Goal: Navigation & Orientation: Find specific page/section

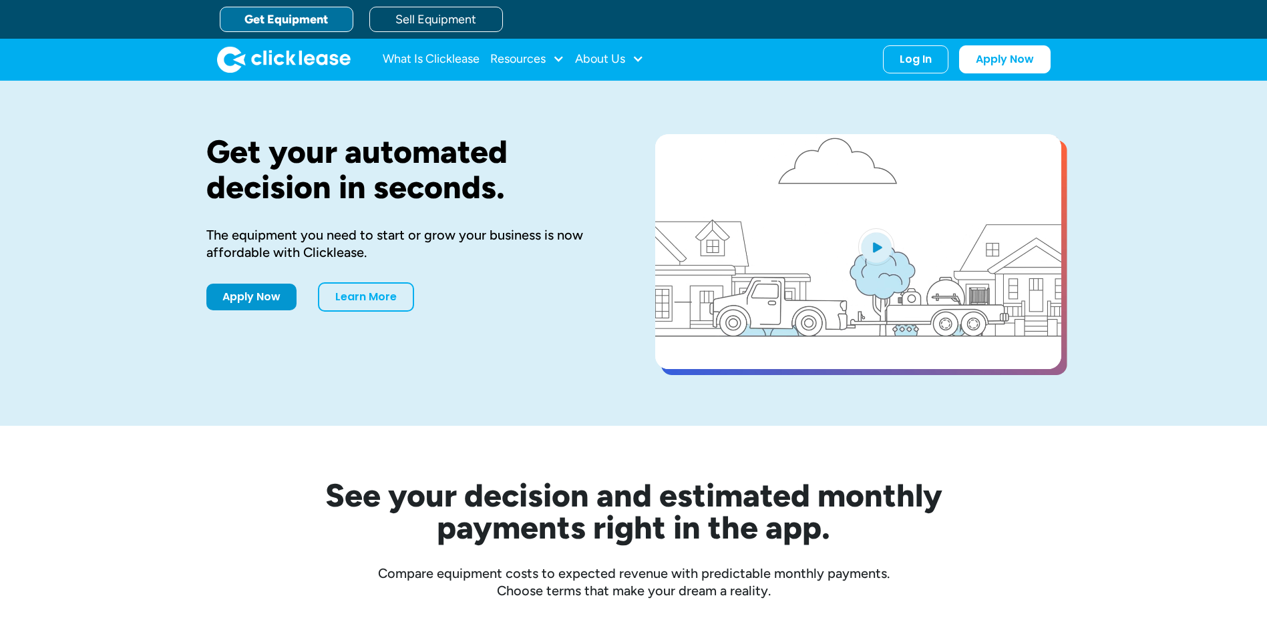
click at [520, 59] on div "Resources" at bounding box center [517, 59] width 55 height 0
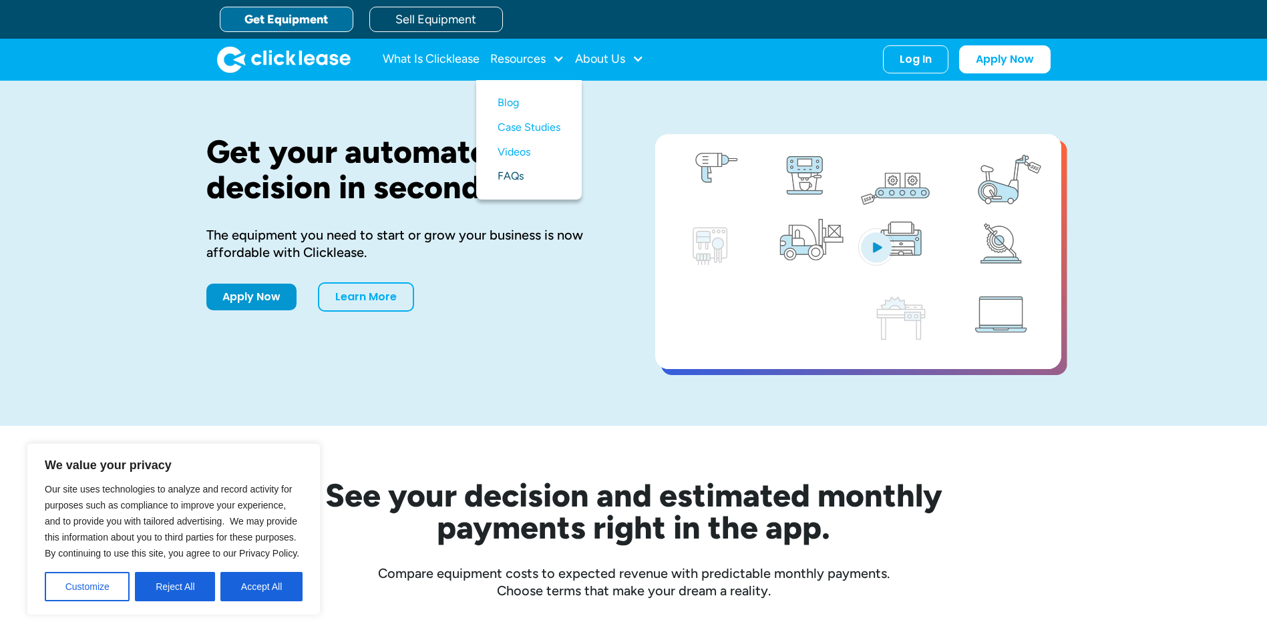
click at [525, 176] on link "FAQs" at bounding box center [529, 176] width 63 height 25
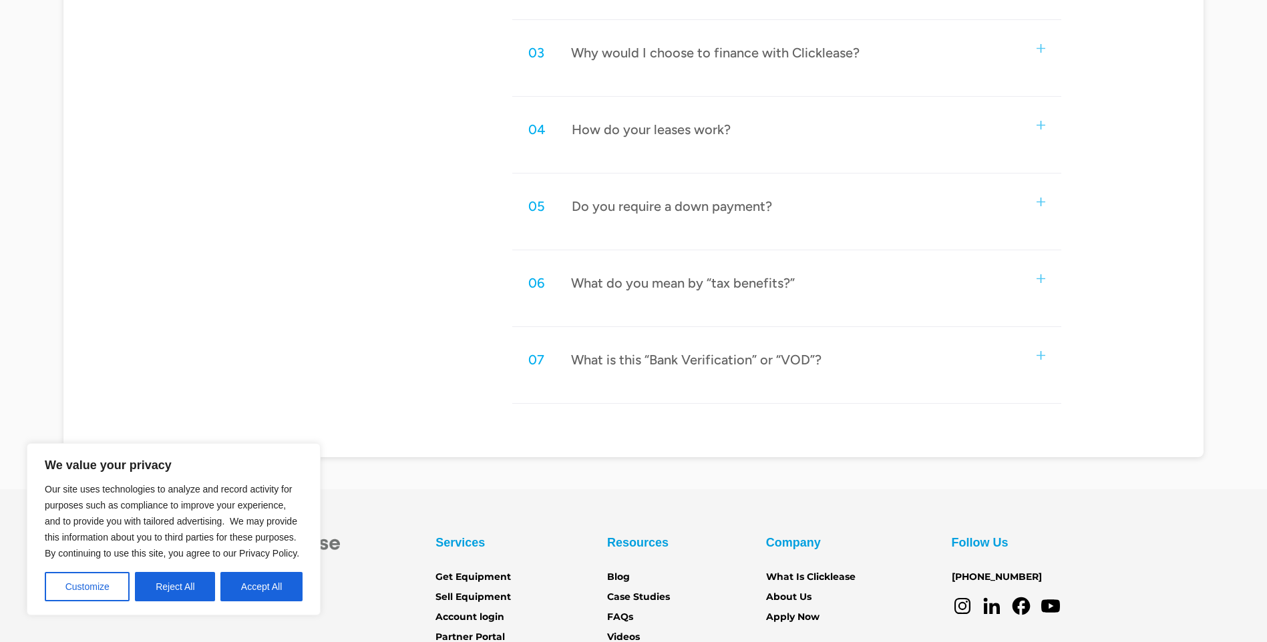
scroll to position [868, 0]
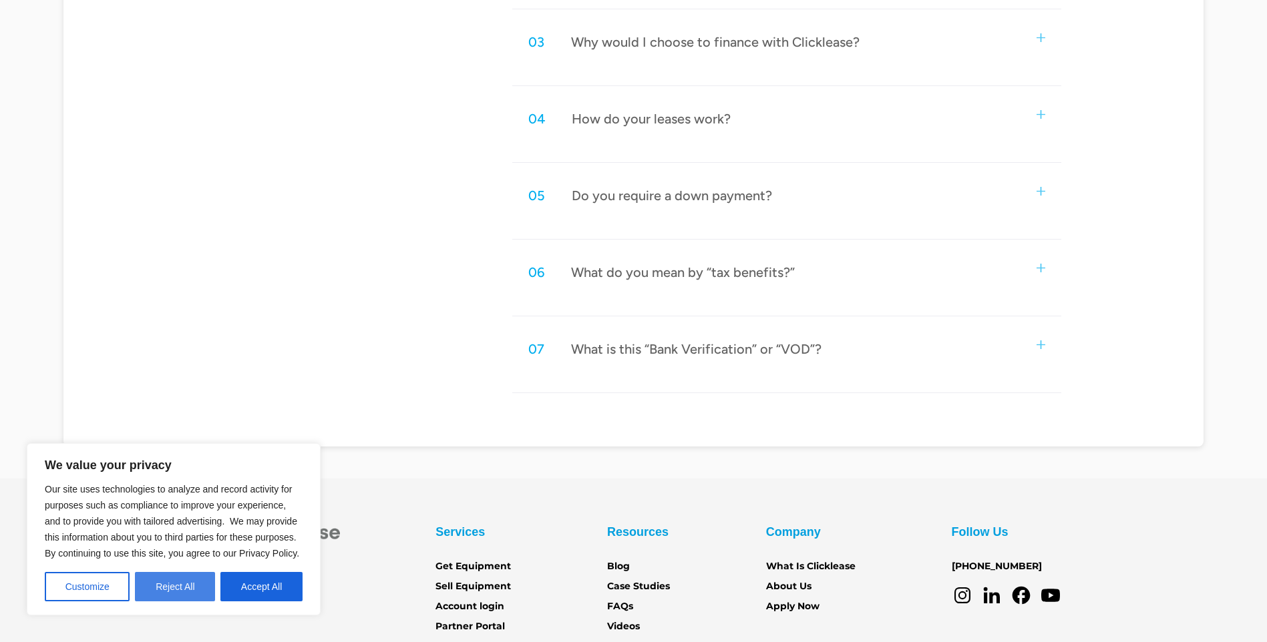
click at [184, 596] on button "Reject All" at bounding box center [175, 586] width 80 height 29
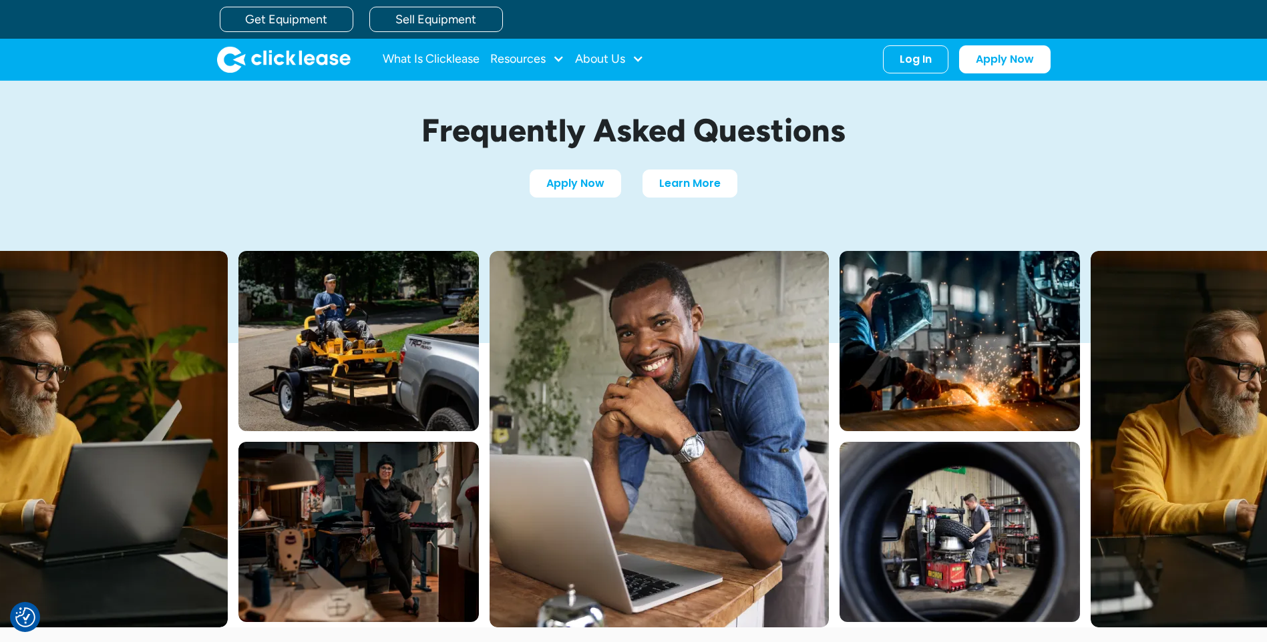
scroll to position [0, 0]
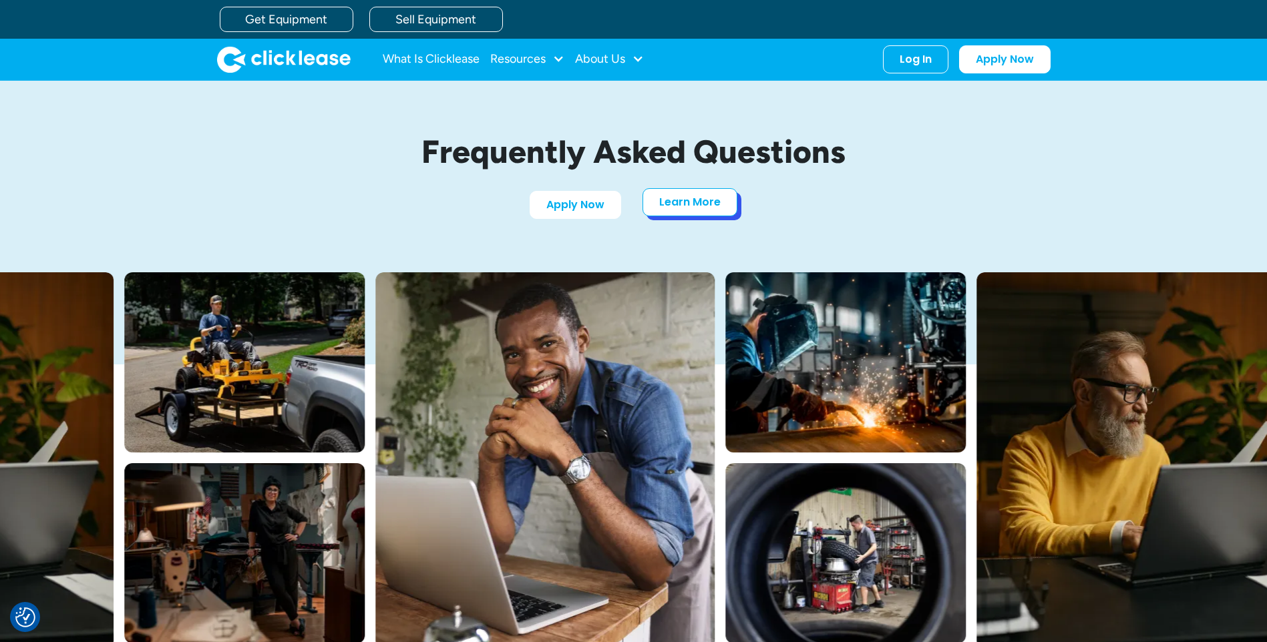
click at [702, 204] on link "Learn More" at bounding box center [689, 202] width 95 height 28
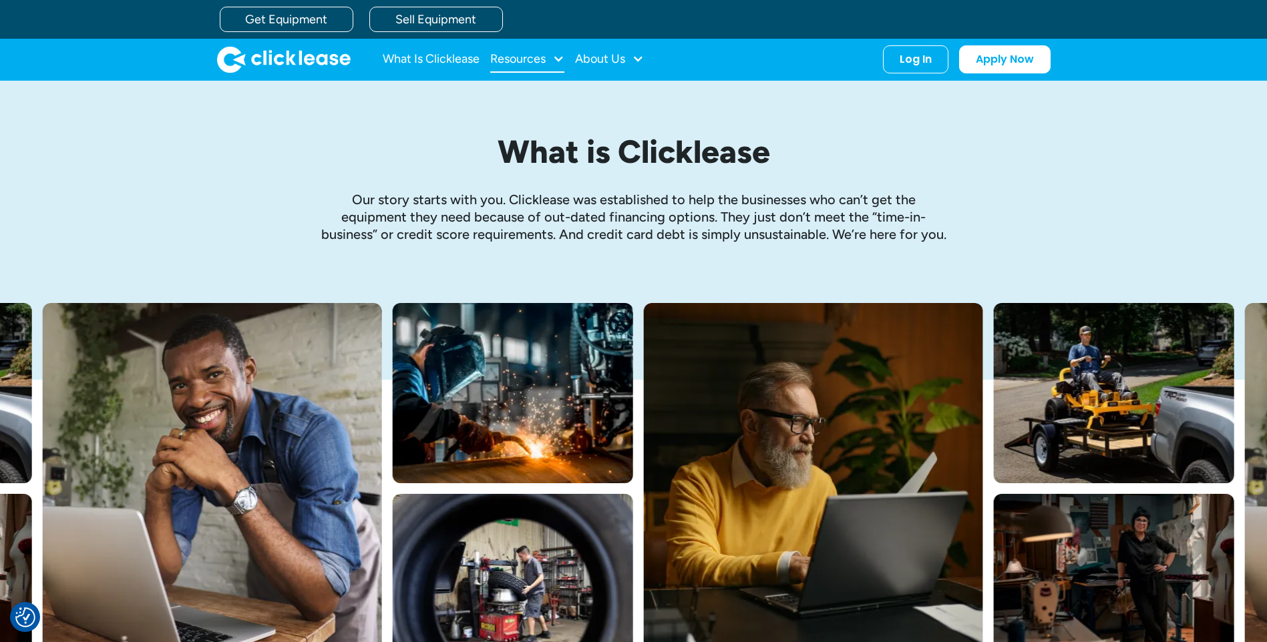
click at [548, 59] on div "Resources" at bounding box center [527, 59] width 74 height 27
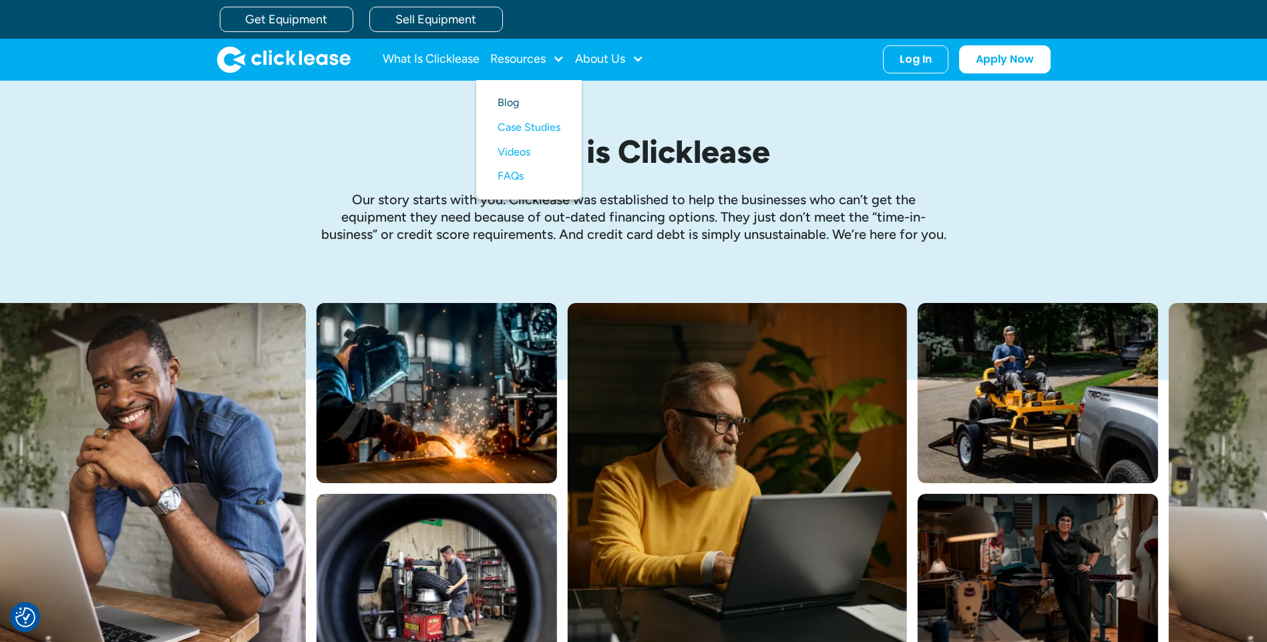
click at [539, 103] on link "Blog" at bounding box center [529, 103] width 63 height 25
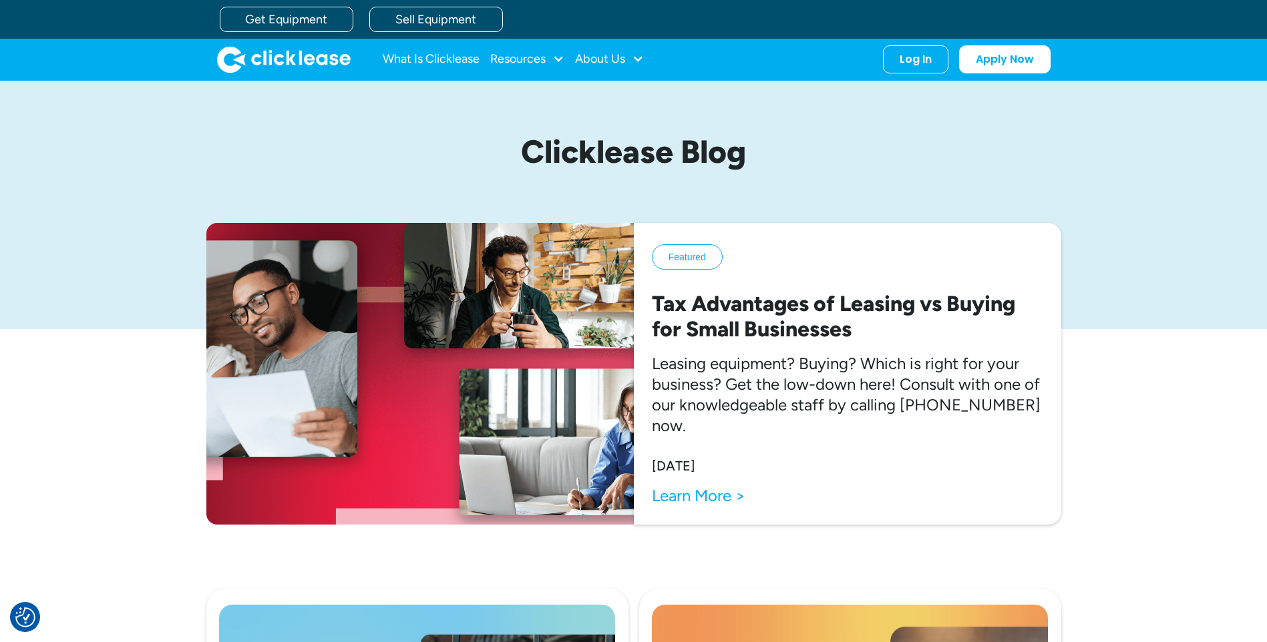
click at [277, 53] on img "home" at bounding box center [284, 59] width 134 height 27
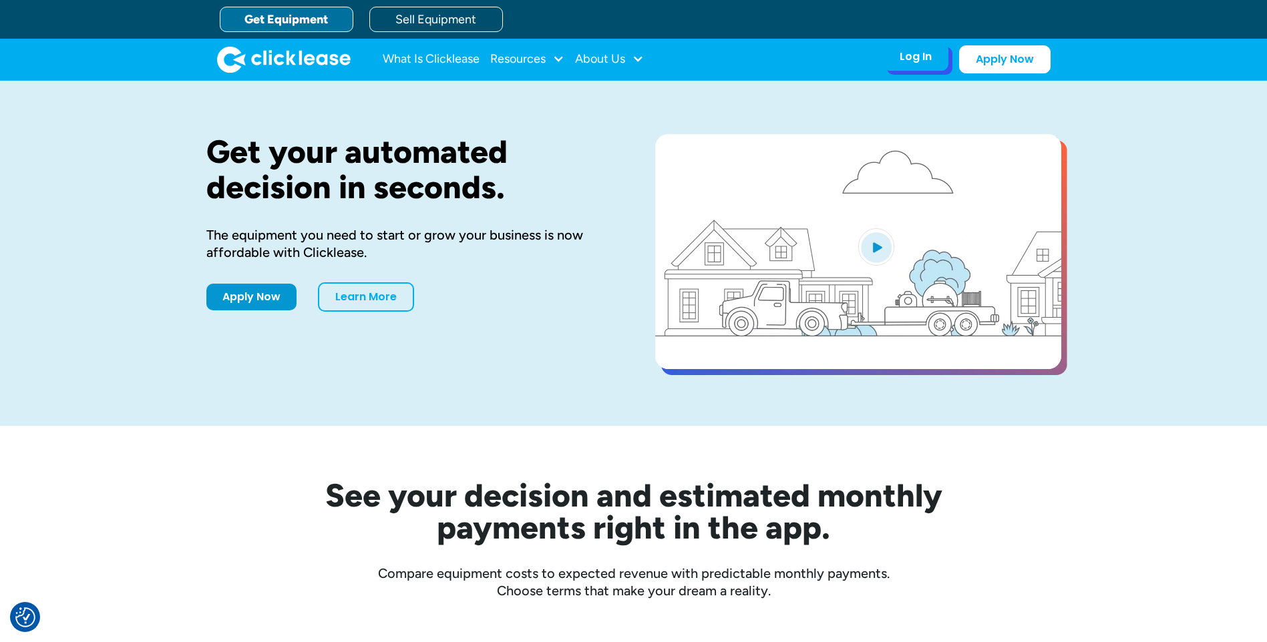
click at [918, 63] on div "Log In" at bounding box center [916, 56] width 32 height 13
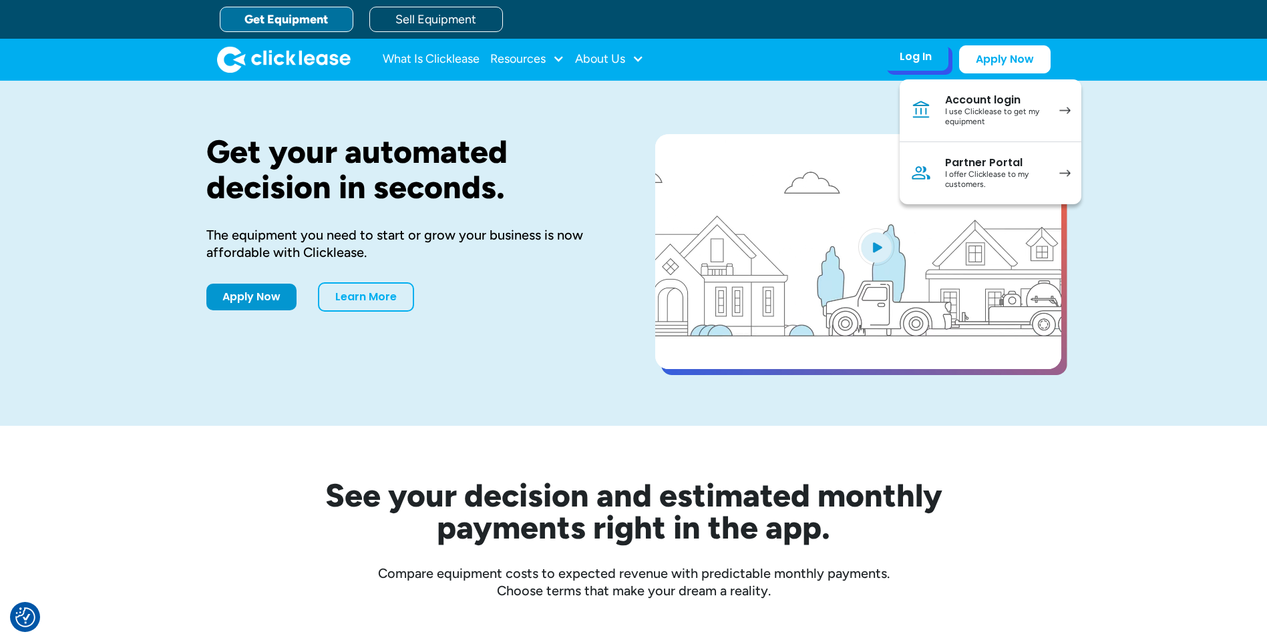
click at [954, 97] on div "Account login" at bounding box center [995, 99] width 101 height 13
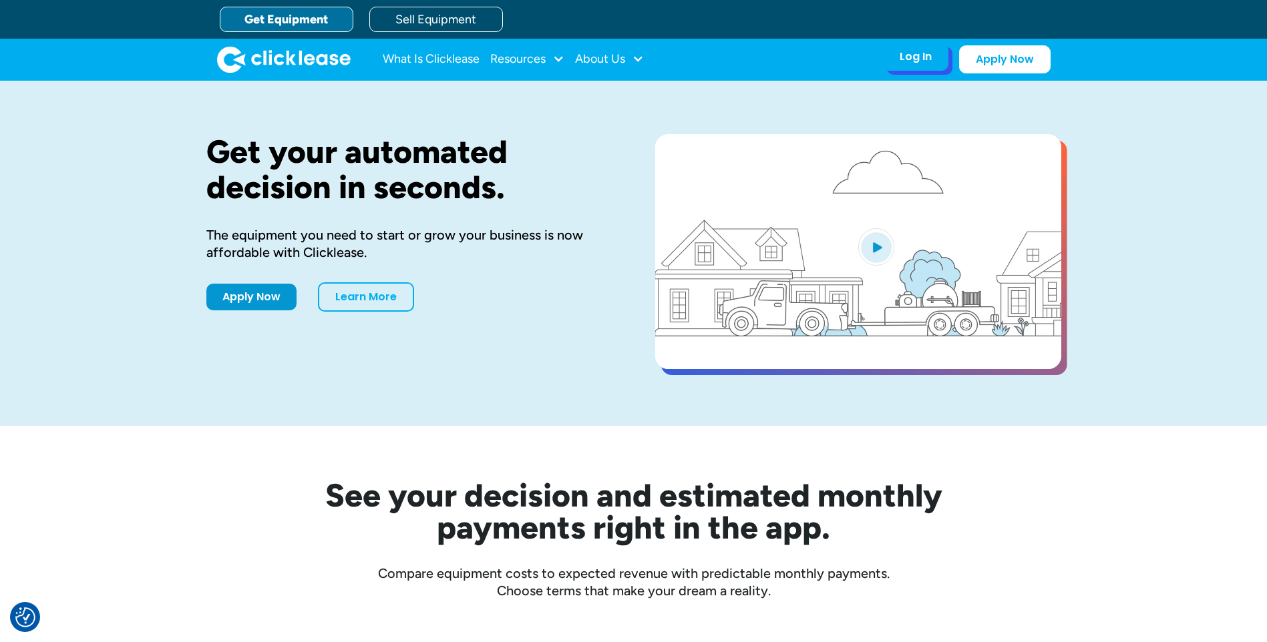
click at [931, 69] on div "Log In Account login I use Clicklease to get my equipment Partner Portal I offe…" at bounding box center [915, 57] width 65 height 28
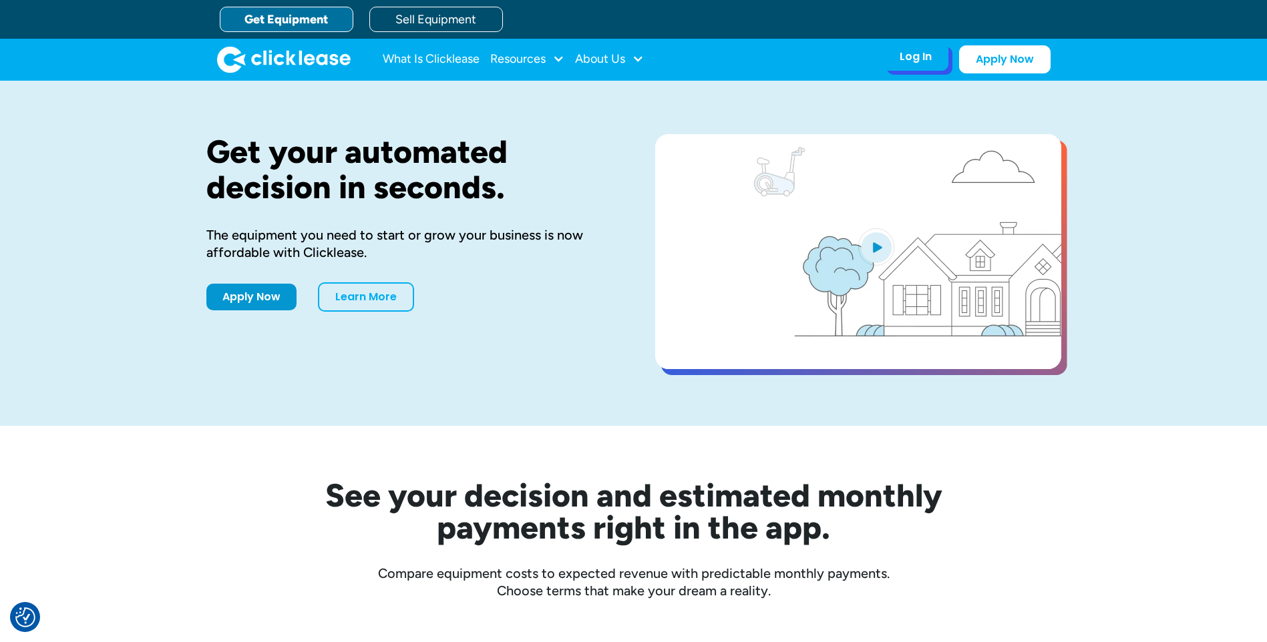
click at [918, 56] on div "Log In" at bounding box center [916, 56] width 32 height 13
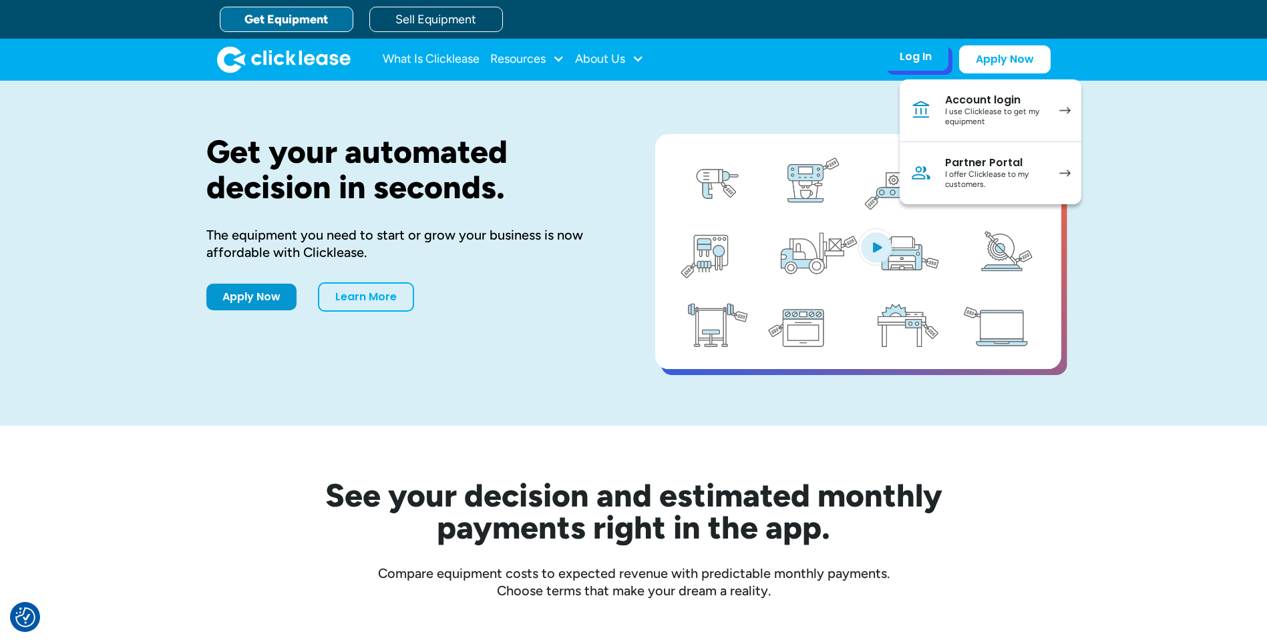
click at [1048, 171] on link "Partner Portal I offer Clicklease to my customers." at bounding box center [991, 173] width 182 height 62
